Goal: Task Accomplishment & Management: Manage account settings

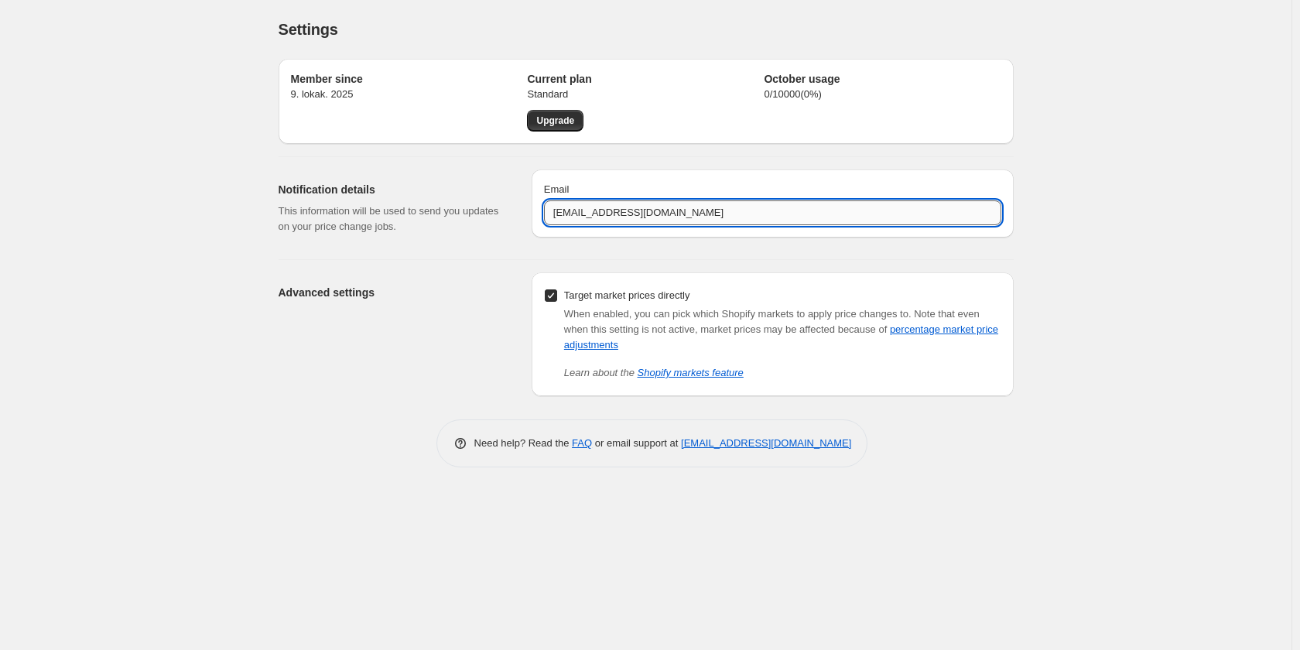
click at [748, 213] on input "[EMAIL_ADDRESS][DOMAIN_NAME]" at bounding box center [772, 212] width 457 height 25
drag, startPoint x: 749, startPoint y: 213, endPoint x: 458, endPoint y: 210, distance: 291.0
click at [477, 203] on div "Notification details This information will be used to send you updates on your …" at bounding box center [640, 202] width 748 height 90
paste input "kehitys"
type input "[EMAIL_ADDRESS][DOMAIN_NAME]"
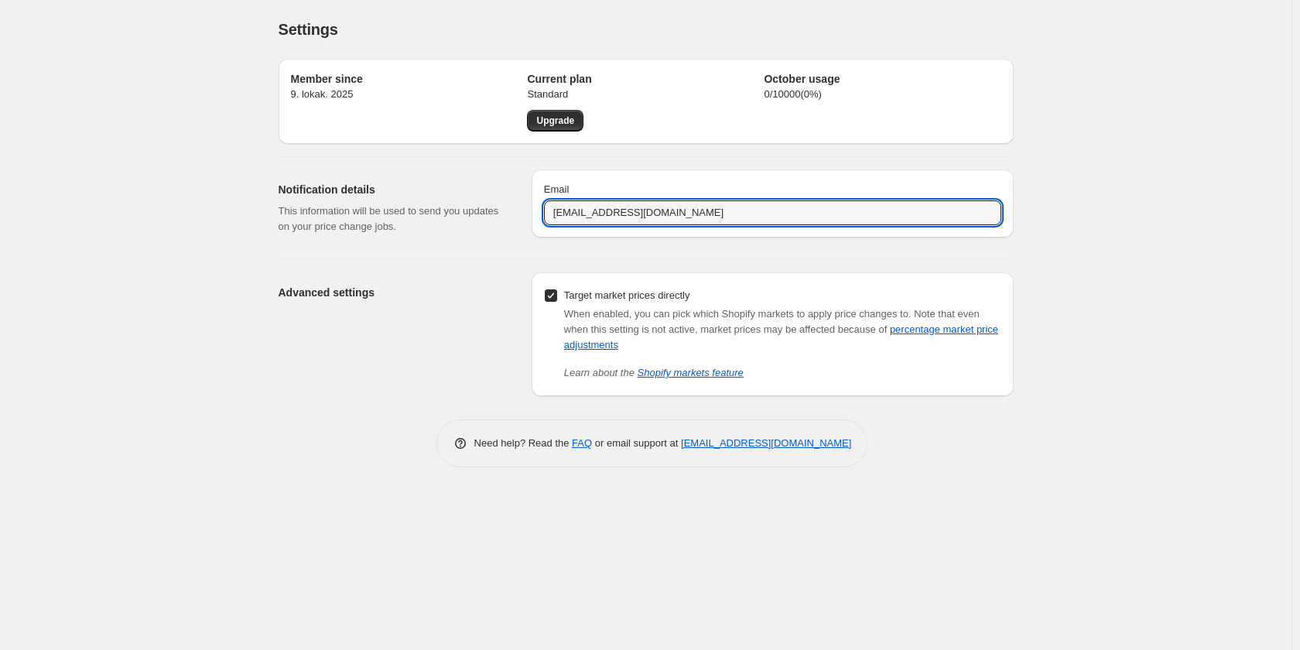
drag, startPoint x: 1110, startPoint y: 243, endPoint x: 1119, endPoint y: 249, distance: 10.5
click at [1111, 243] on div "Settings. This page is ready Settings Member since 9. lokak. 2025 Current plan …" at bounding box center [646, 325] width 1292 height 650
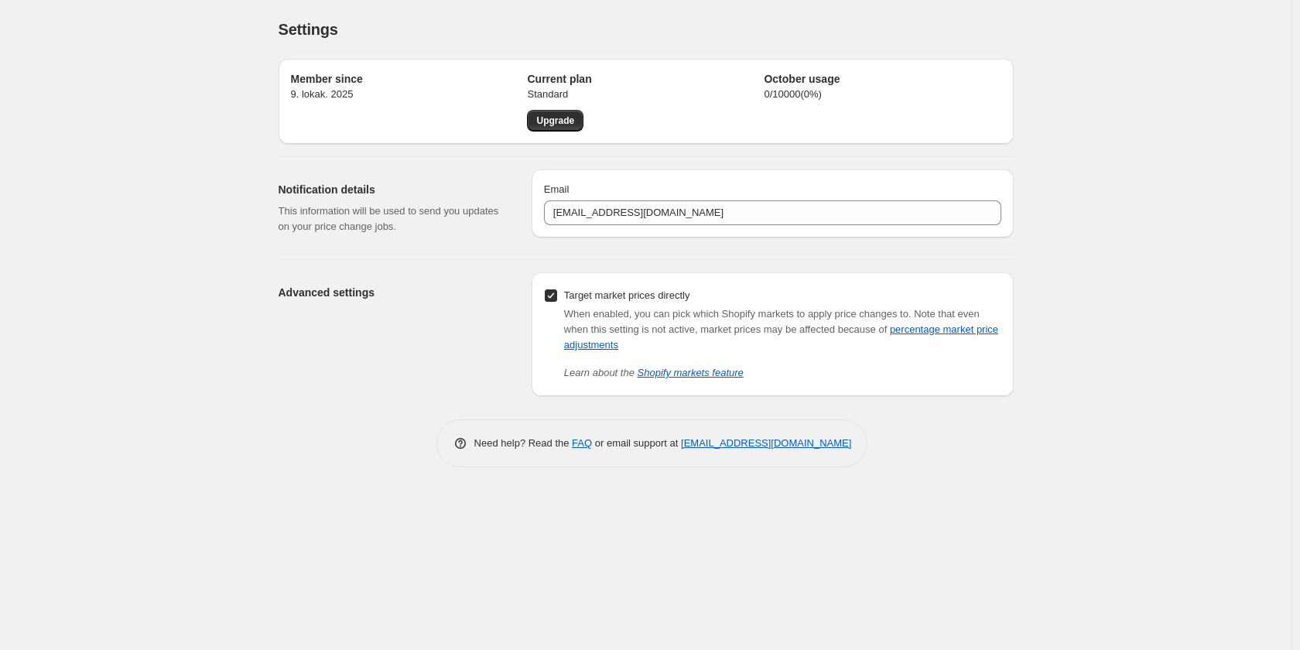
click at [23, 582] on div "Settings. This page is ready Settings Member since 9. lokak. 2025 Current plan …" at bounding box center [646, 325] width 1292 height 650
click at [1052, 93] on div "Settings. This page is ready Settings Member since 9. lokak. 2025 Current plan …" at bounding box center [646, 325] width 1292 height 650
drag, startPoint x: 801, startPoint y: 93, endPoint x: 783, endPoint y: 89, distance: 18.2
click at [774, 94] on p "0 / 10000 ( 0 %)" at bounding box center [882, 94] width 237 height 15
